Goal: Navigation & Orientation: Find specific page/section

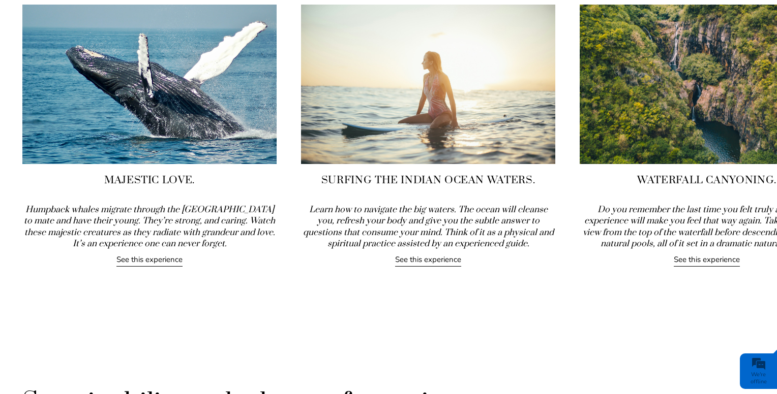
scroll to position [1103, 0]
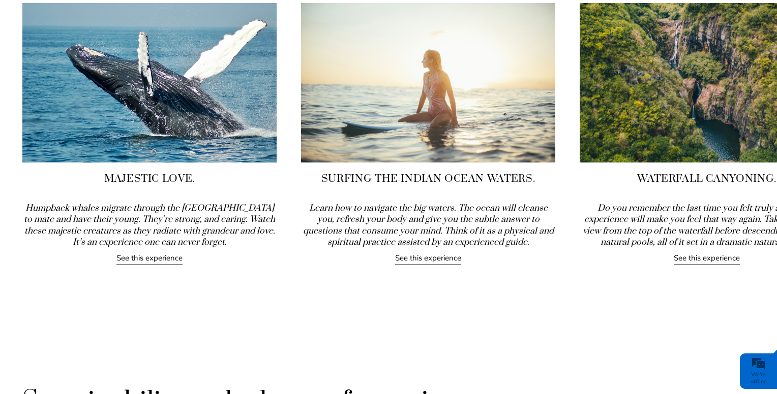
click at [143, 259] on link "See this experience" at bounding box center [149, 259] width 66 height 12
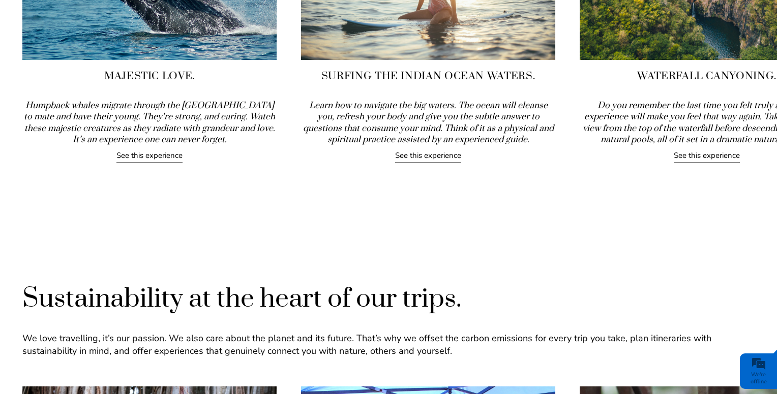
scroll to position [1222, 0]
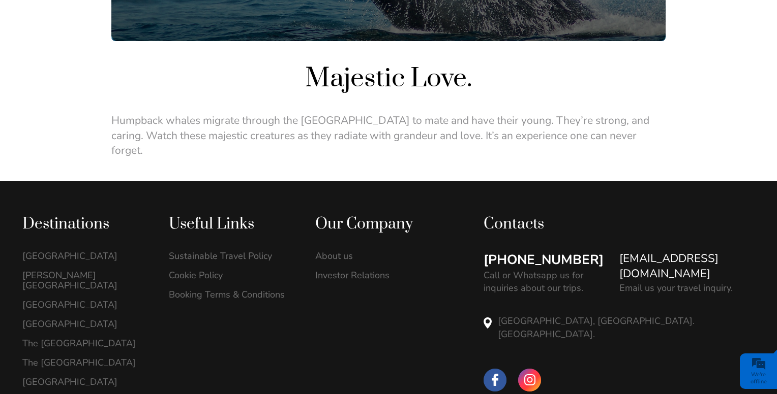
scroll to position [336, 0]
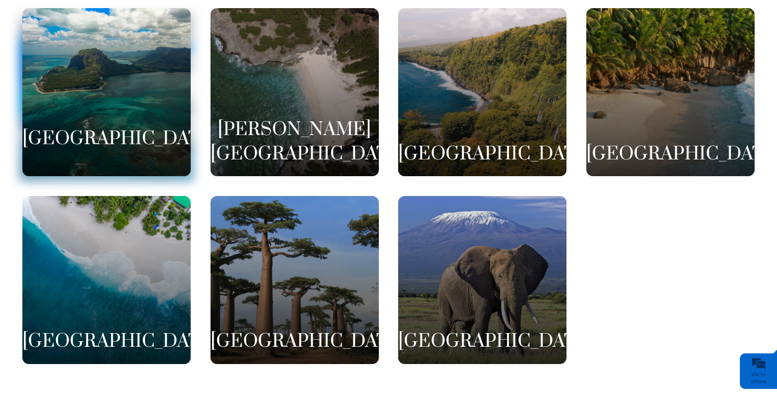
click at [163, 127] on h3 "[GEOGRAPHIC_DATA]" at bounding box center [106, 139] width 168 height 24
